Goal: Task Accomplishment & Management: Manage account settings

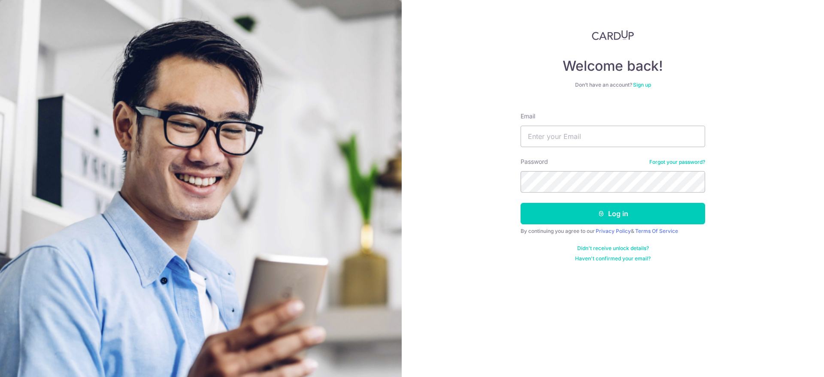
click at [605, 138] on input "Email" at bounding box center [612, 136] width 184 height 21
type input "[EMAIL_ADDRESS][DOMAIN_NAME]"
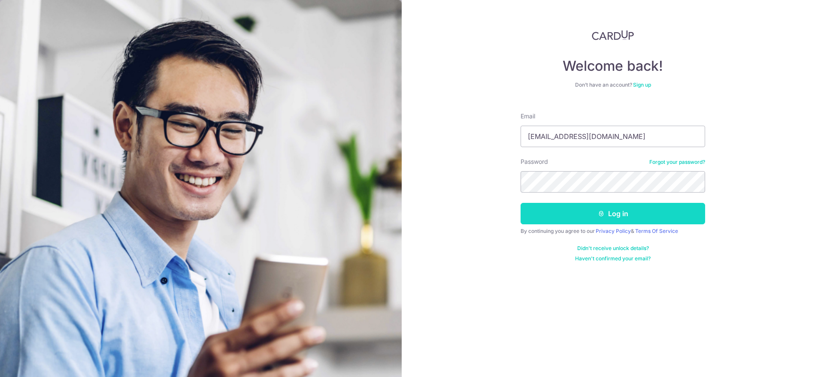
click at [611, 214] on button "Log in" at bounding box center [612, 213] width 184 height 21
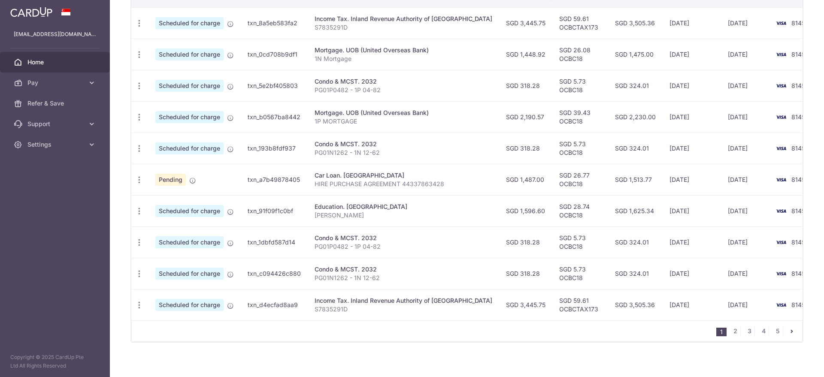
scroll to position [292, 0]
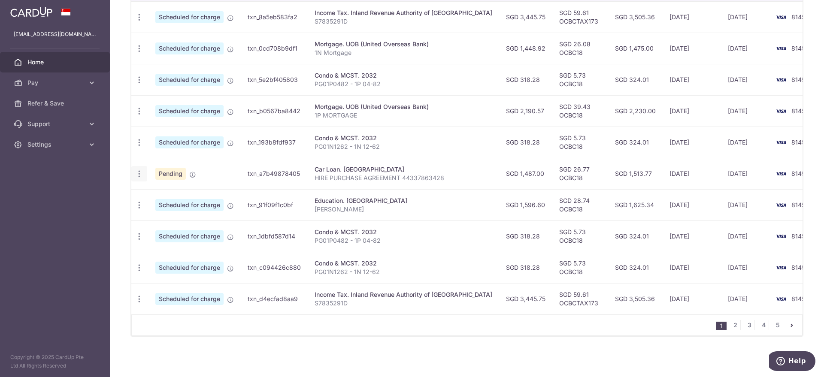
click at [141, 169] on icon "button" at bounding box center [139, 173] width 9 height 9
click at [187, 213] on span "Cancel payment" at bounding box center [184, 218] width 57 height 10
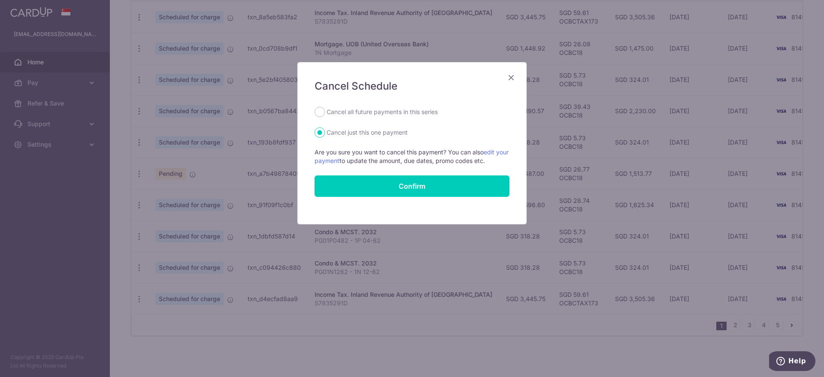
click at [367, 108] on label "Cancel all future payments in this series" at bounding box center [382, 112] width 111 height 10
click at [325, 108] on input "Cancel all future payments in this series" at bounding box center [319, 112] width 10 height 10
radio input "true"
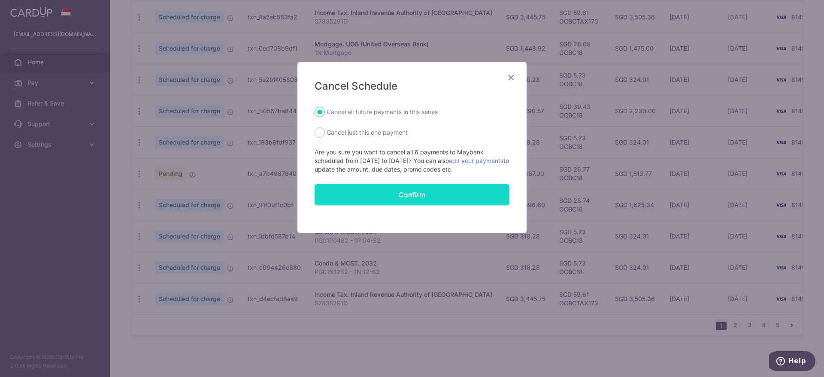
click at [390, 196] on button "Confirm" at bounding box center [411, 194] width 195 height 21
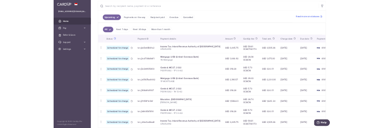
scroll to position [181, 0]
